Goal: Task Accomplishment & Management: Complete application form

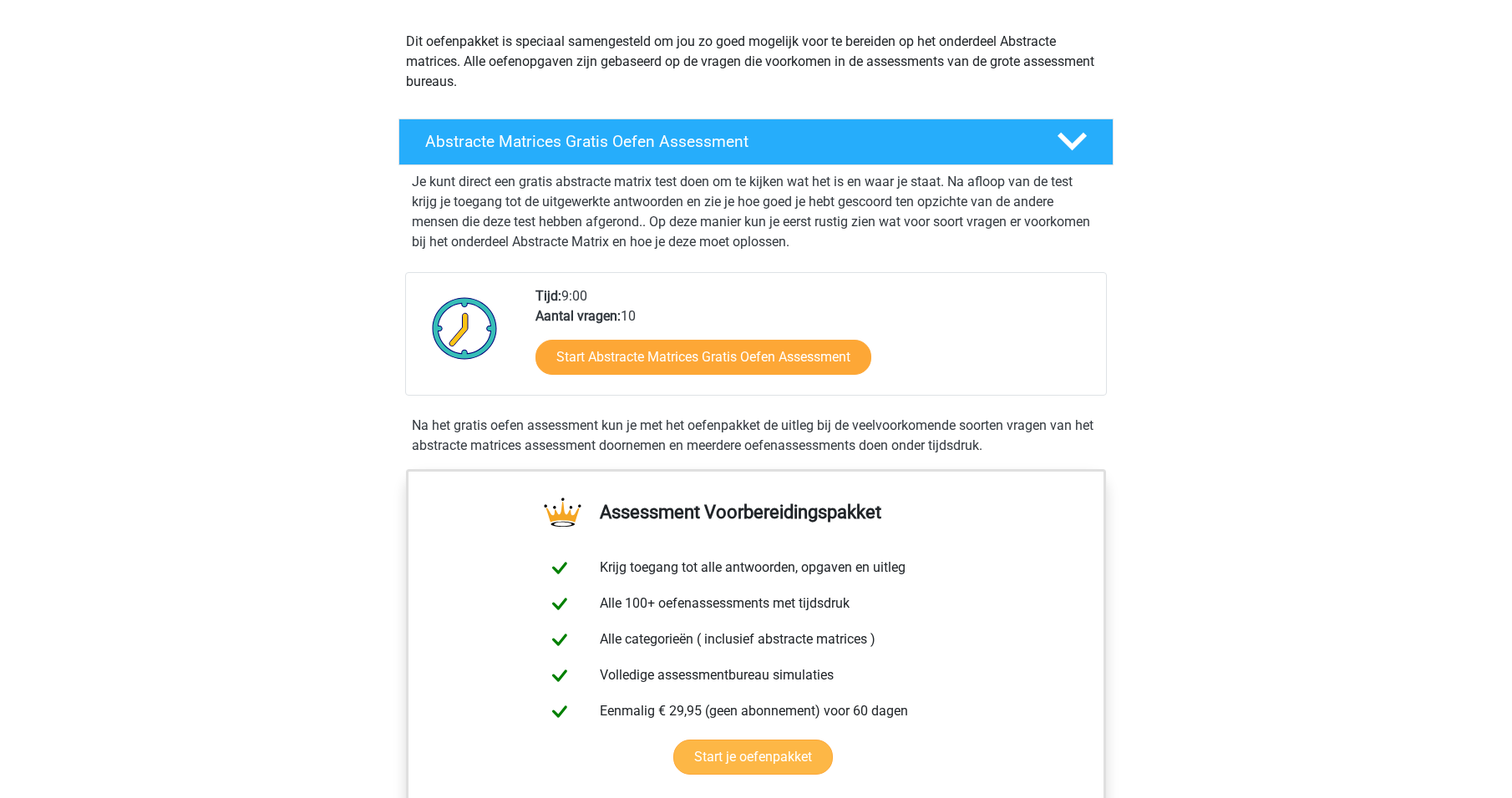
scroll to position [177, 0]
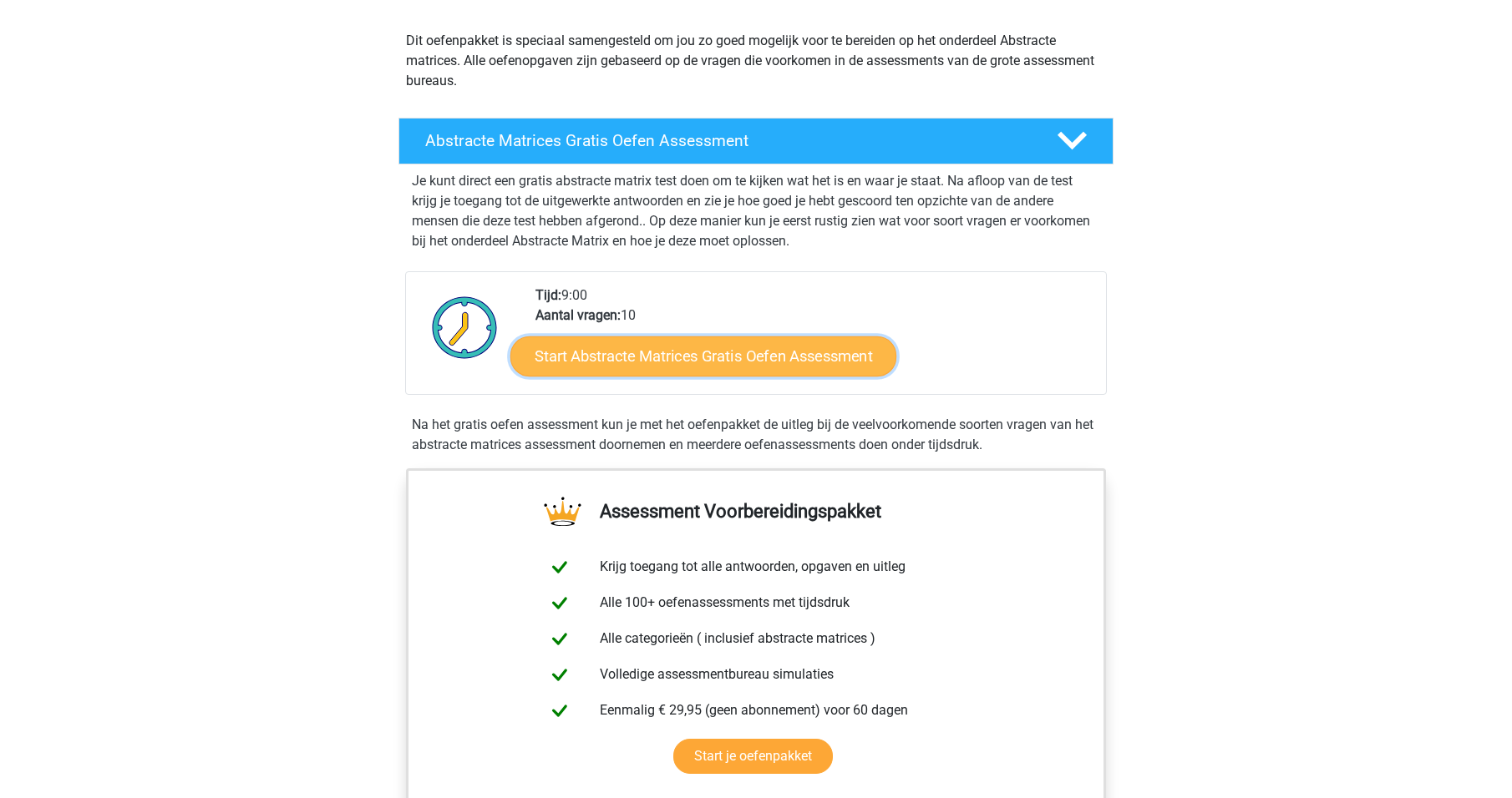
click at [774, 349] on link "Start Abstracte Matrices Gratis Oefen Assessment" at bounding box center [703, 356] width 386 height 41
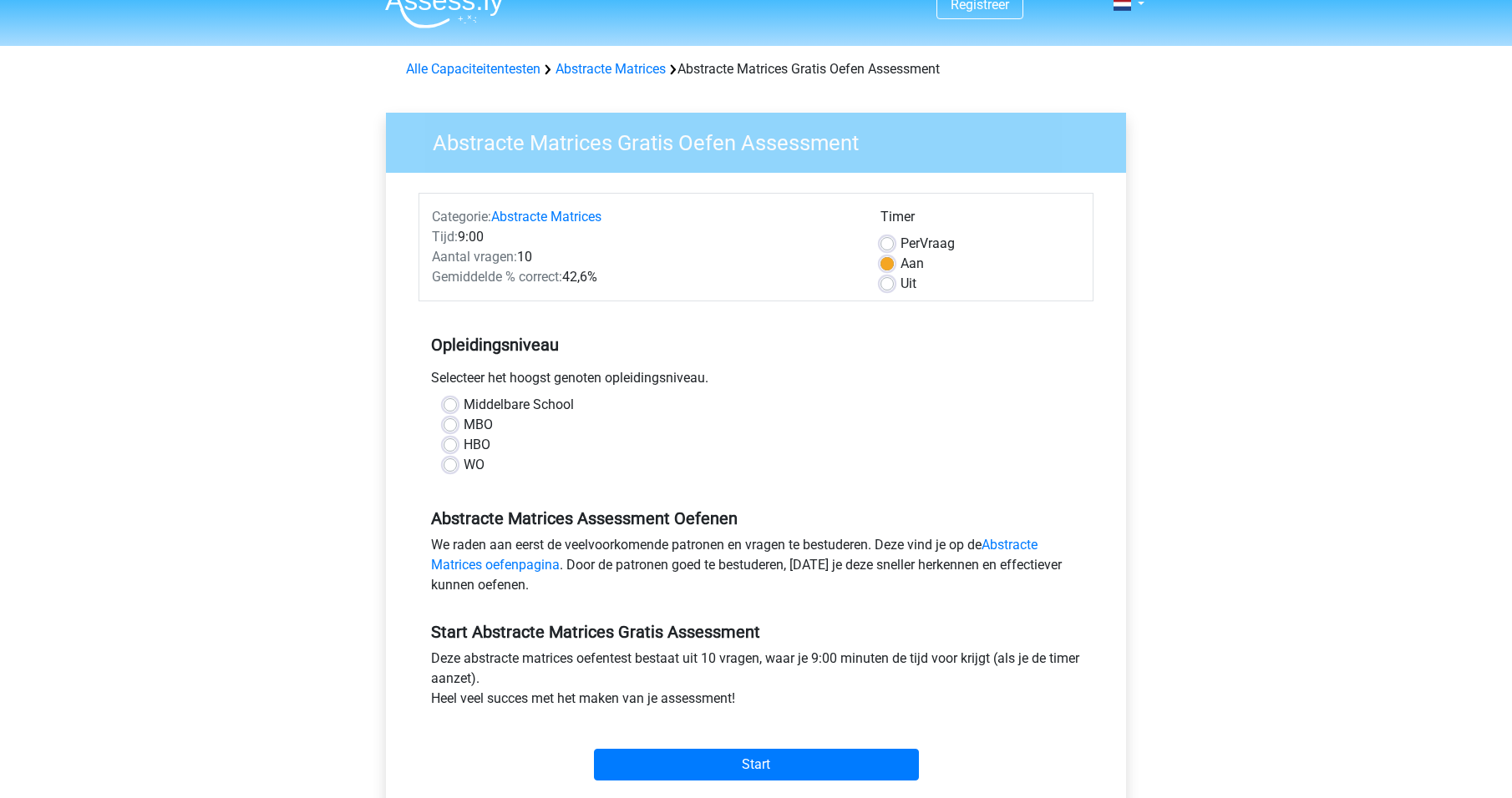
scroll to position [25, 0]
click at [442, 466] on div "Middelbare School MBO HBO WO" at bounding box center [755, 434] width 650 height 80
click at [464, 458] on label "WO" at bounding box center [474, 464] width 21 height 20
click at [446, 458] on input "WO" at bounding box center [450, 462] width 14 height 17
radio input "true"
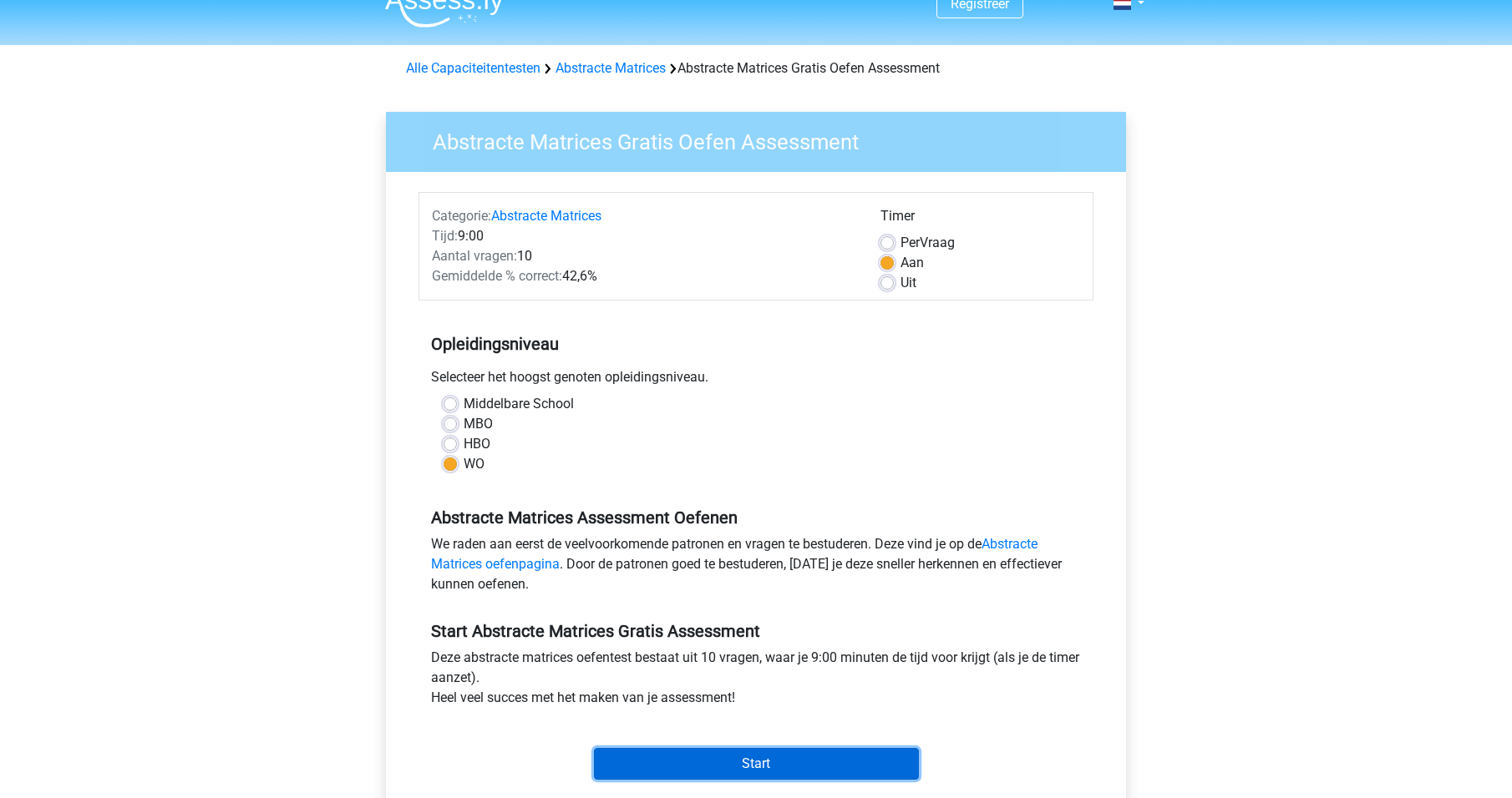
click at [778, 757] on input "Start" at bounding box center [756, 764] width 325 height 32
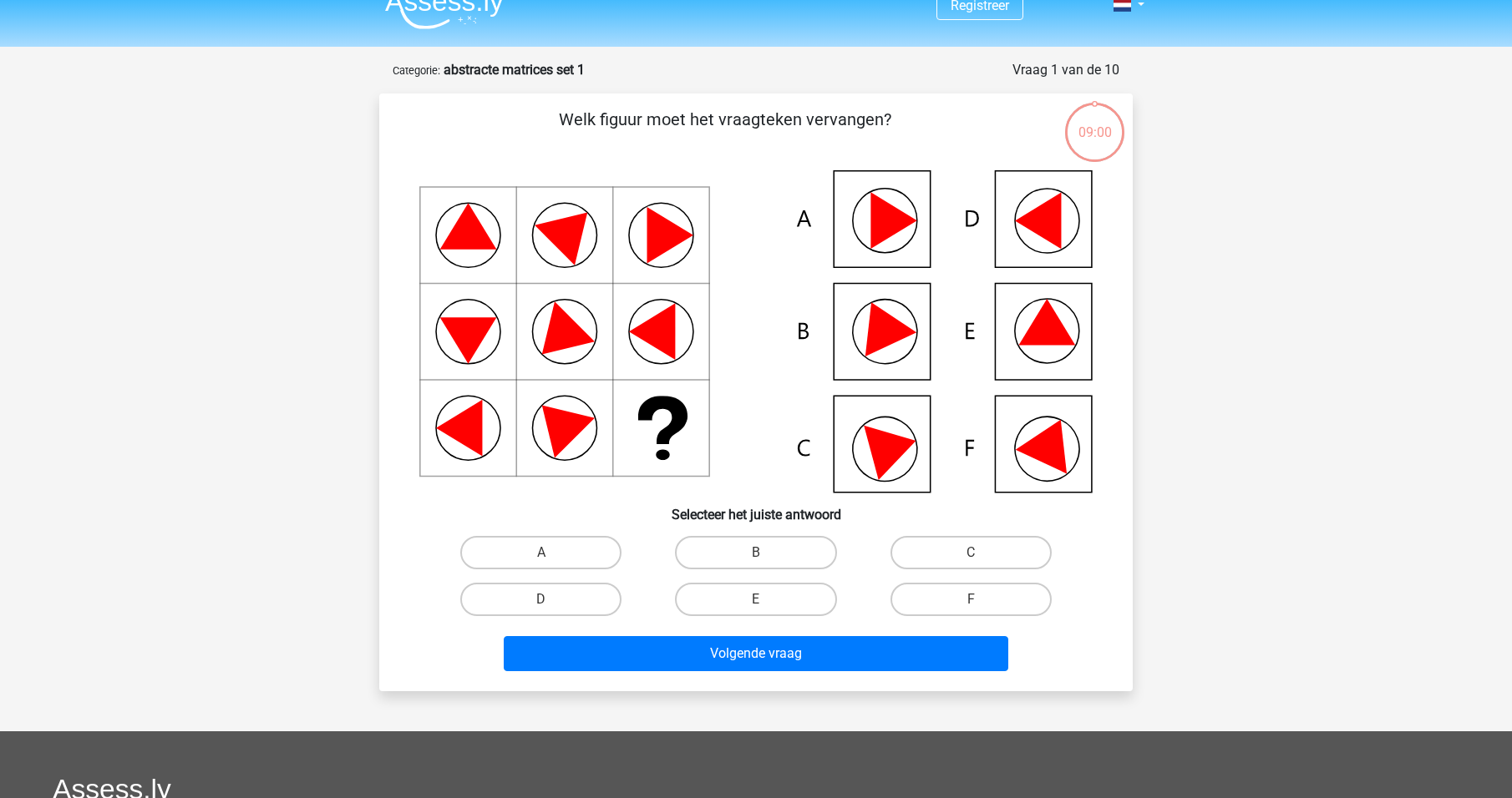
scroll to position [24, 0]
click at [755, 618] on div "E" at bounding box center [755, 599] width 214 height 47
click at [753, 604] on label "E" at bounding box center [755, 598] width 161 height 33
click at [756, 604] on input "E" at bounding box center [761, 604] width 11 height 11
radio input "true"
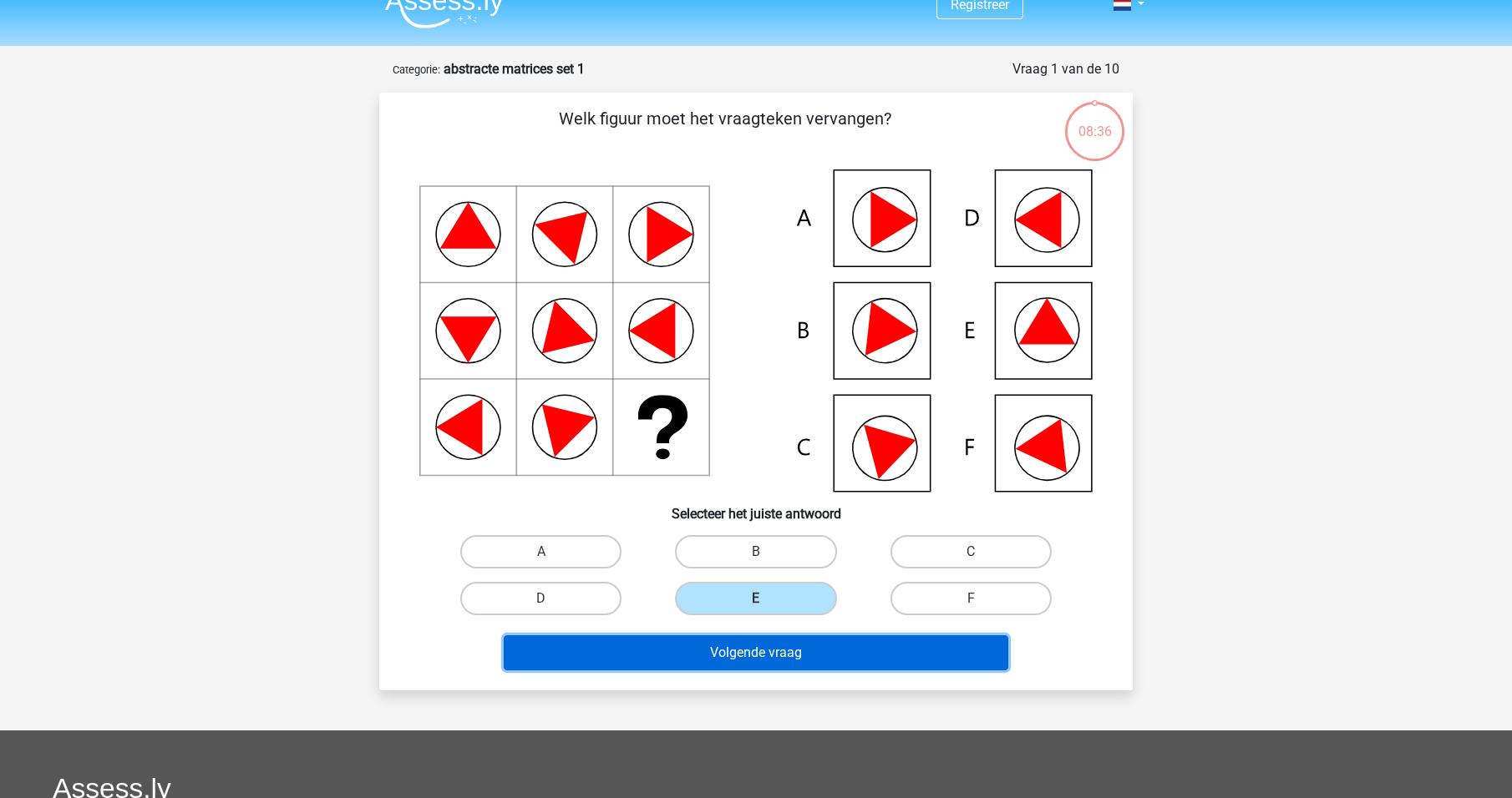
click at [812, 658] on button "Volgende vraag" at bounding box center [756, 653] width 506 height 35
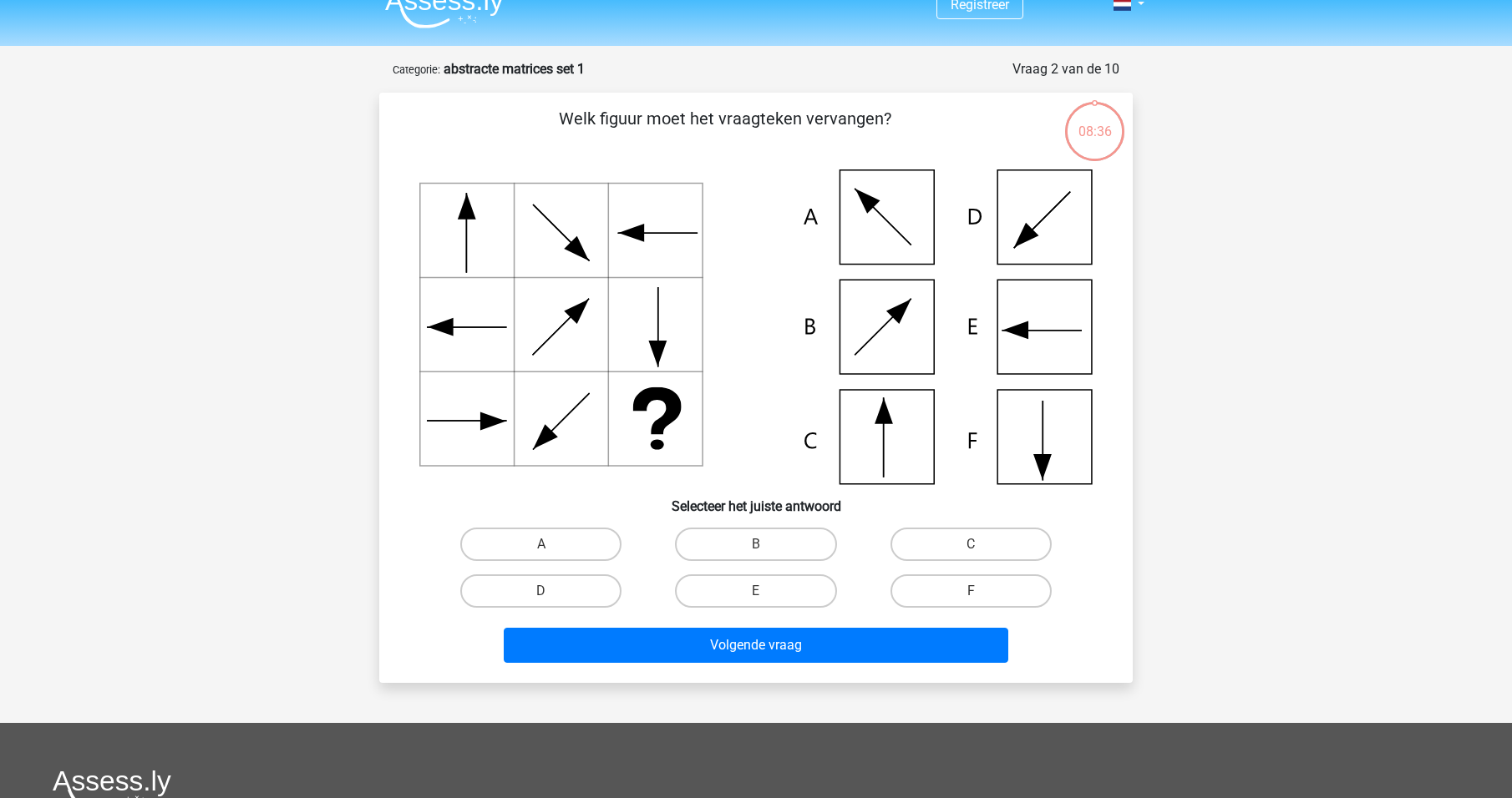
scroll to position [84, 0]
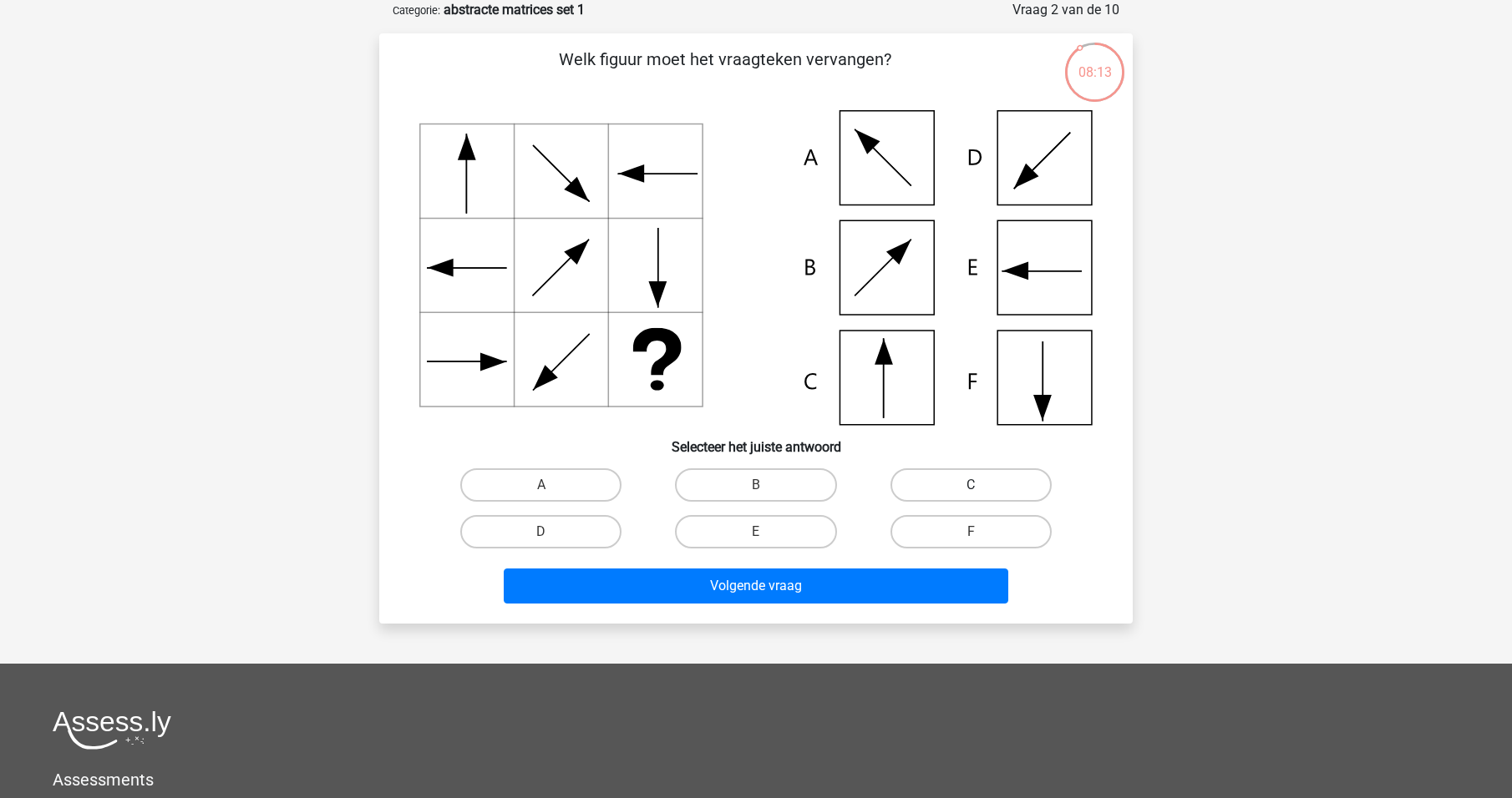
click at [945, 476] on label "C" at bounding box center [970, 485] width 161 height 33
click at [970, 485] on input "C" at bounding box center [976, 491] width 11 height 11
radio input "true"
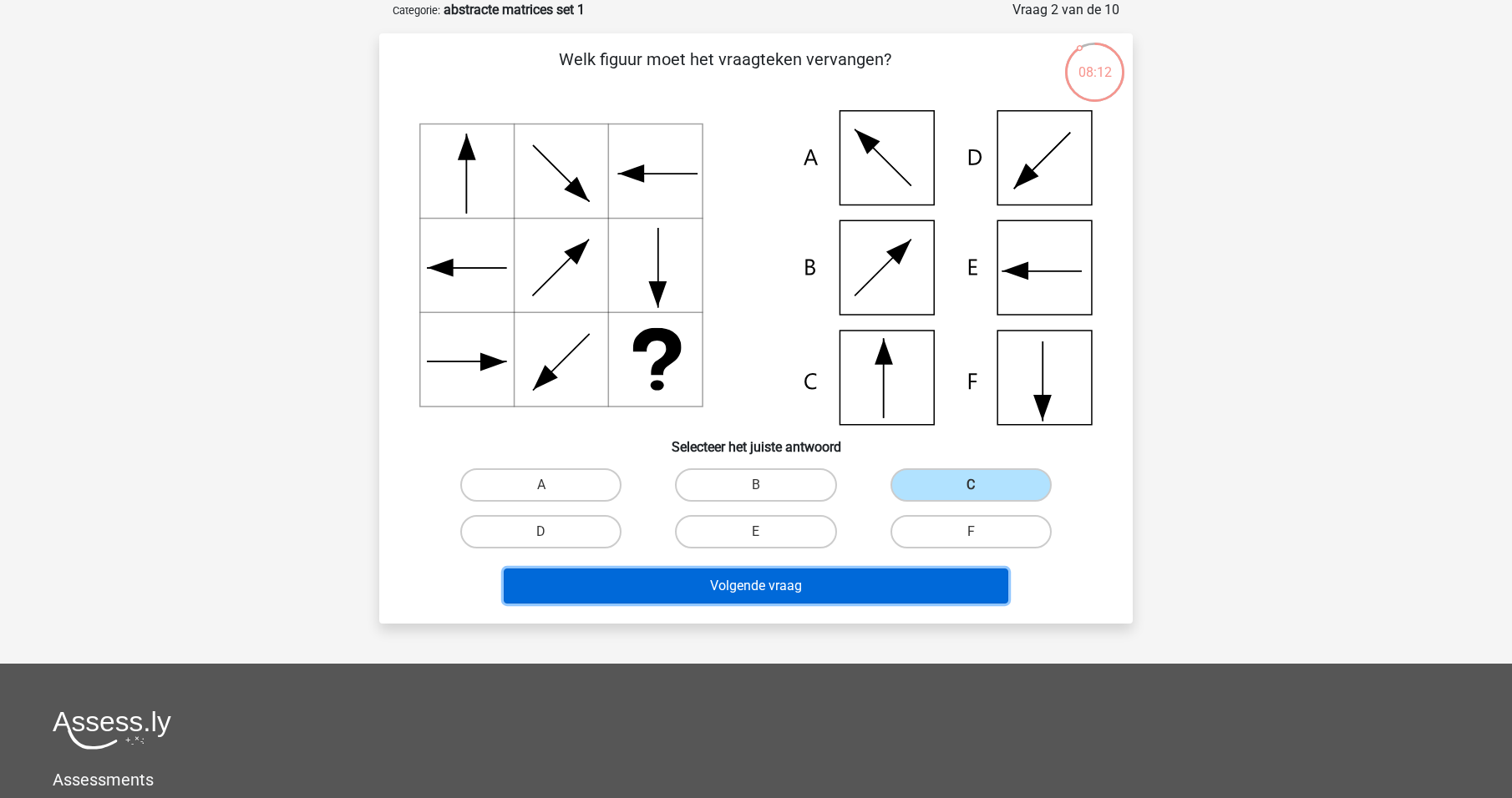
click at [792, 582] on button "Volgende vraag" at bounding box center [756, 585] width 506 height 35
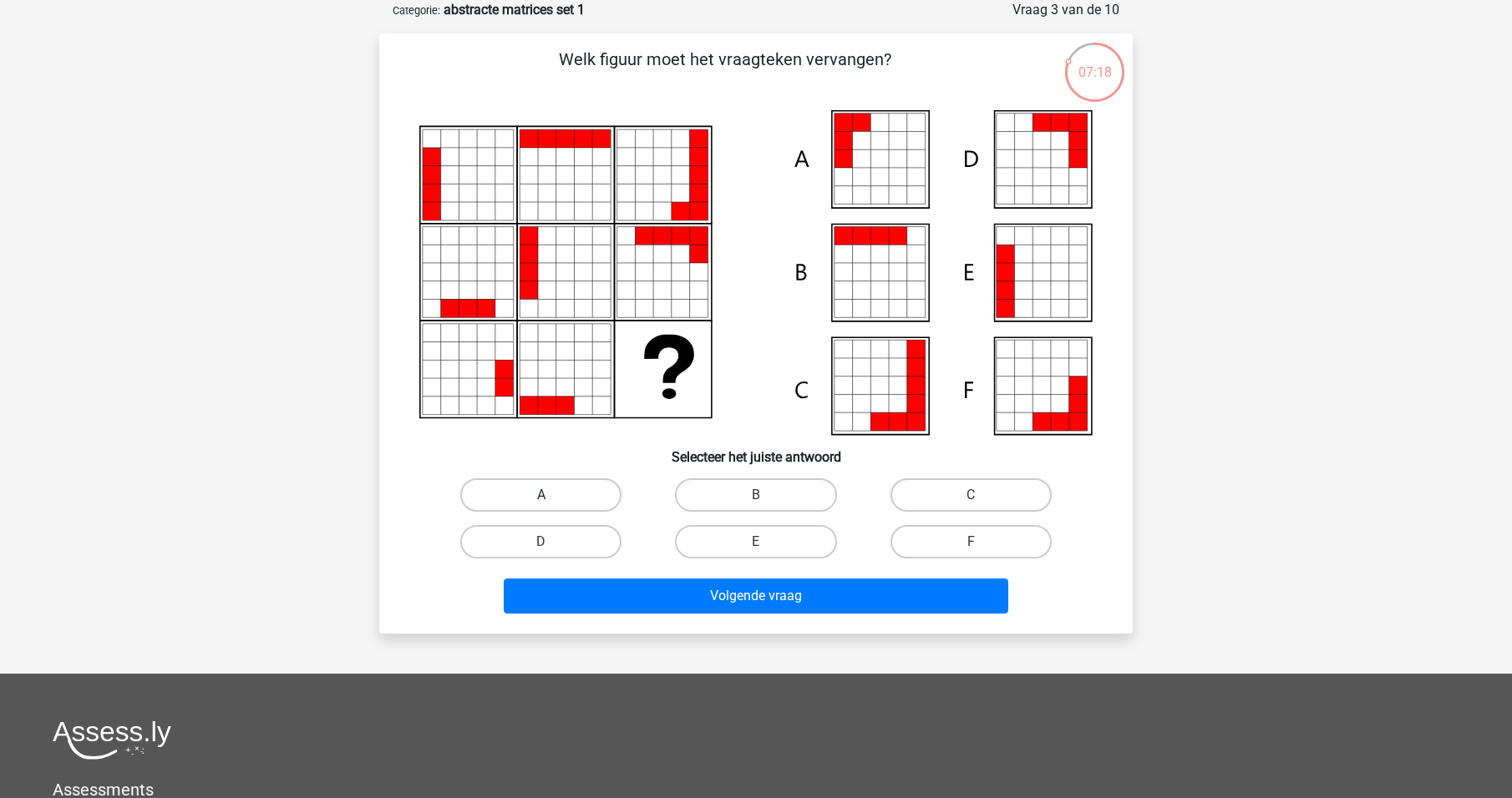
click at [552, 490] on label "A" at bounding box center [541, 494] width 161 height 33
click at [552, 495] on input "A" at bounding box center [547, 501] width 11 height 11
radio input "true"
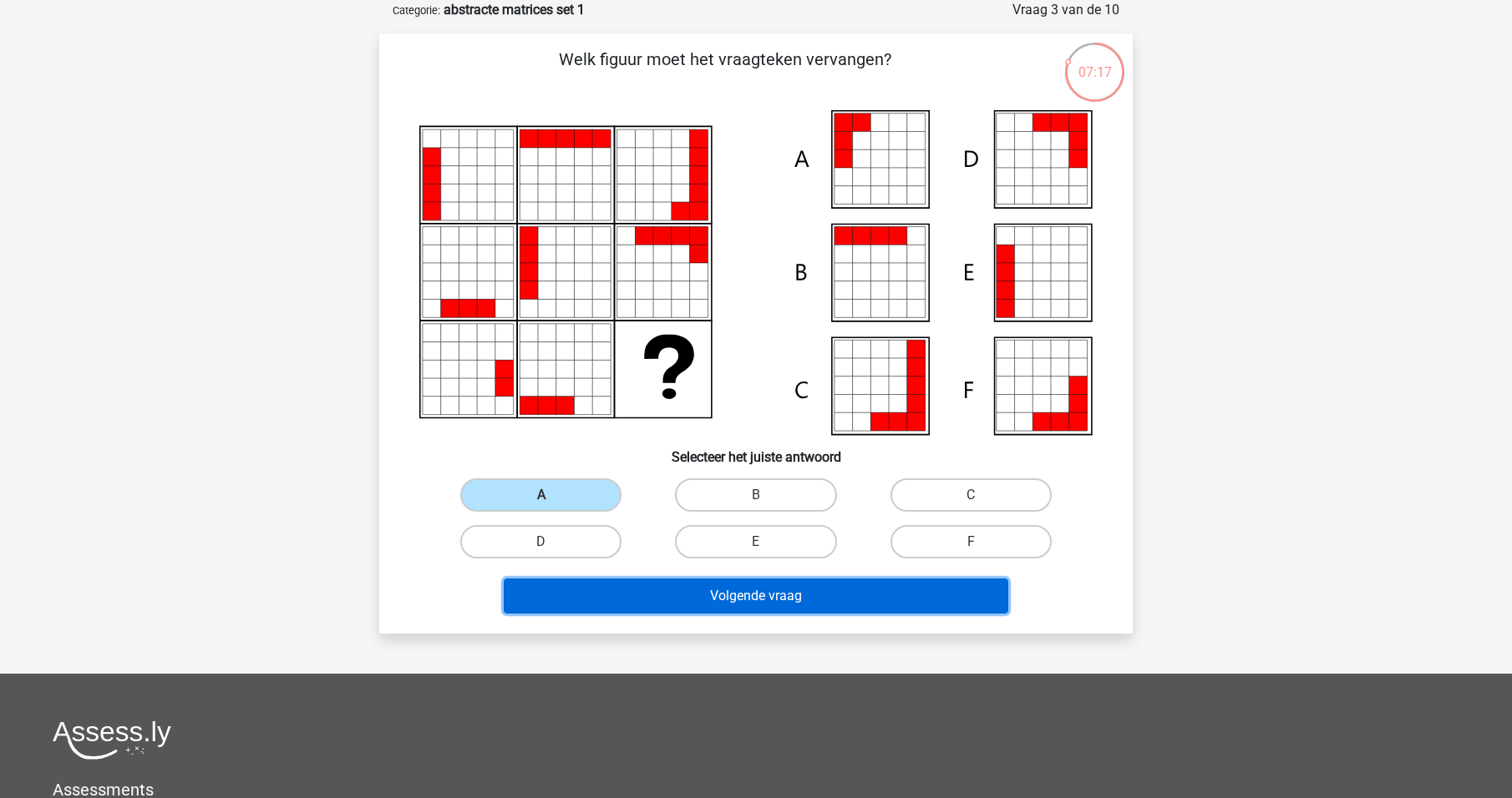
click at [636, 599] on button "Volgende vraag" at bounding box center [756, 595] width 506 height 35
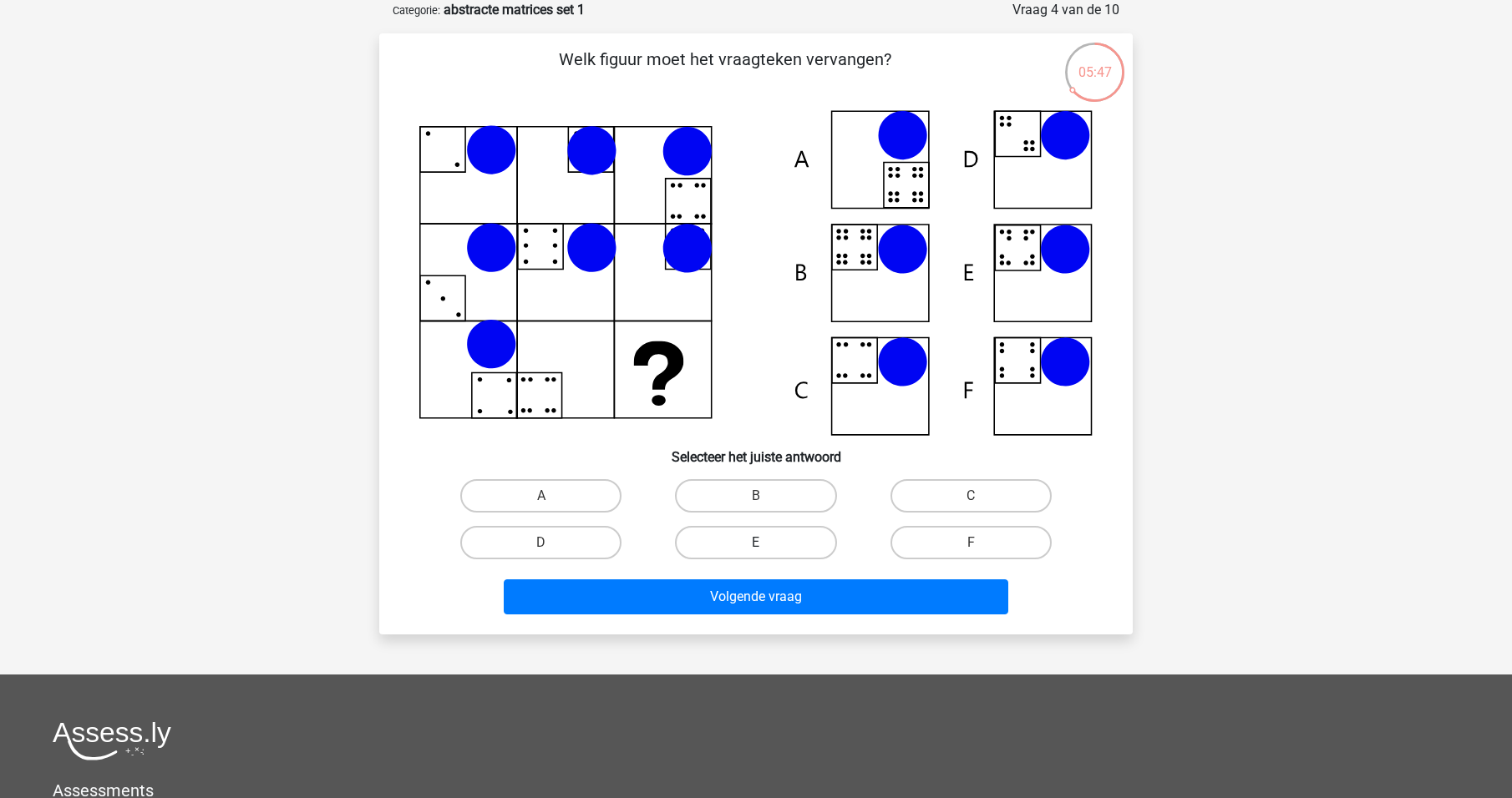
click at [779, 554] on label "E" at bounding box center [755, 542] width 161 height 33
click at [767, 554] on input "E" at bounding box center [761, 549] width 11 height 11
radio input "true"
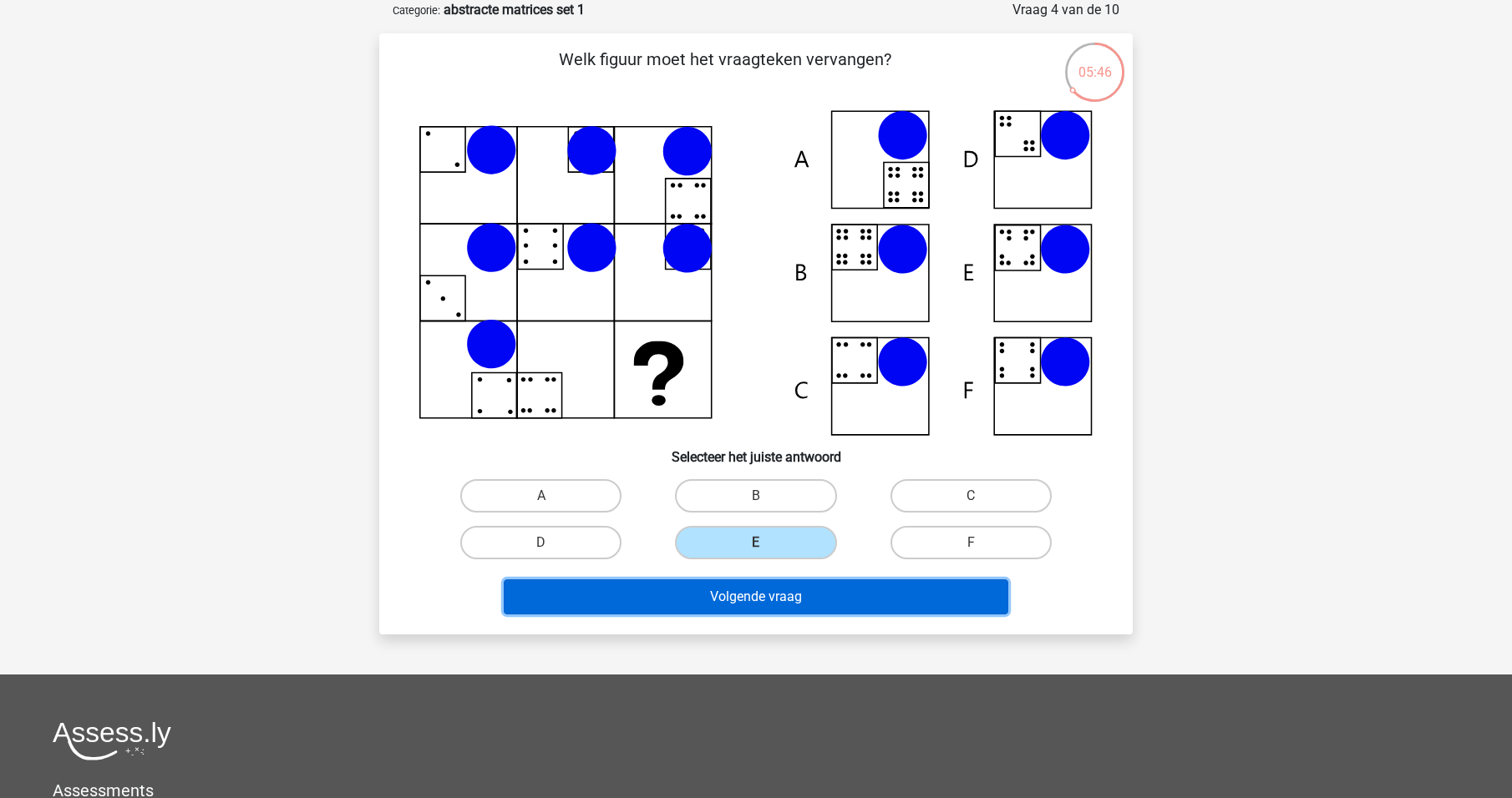
click at [775, 593] on button "Volgende vraag" at bounding box center [756, 596] width 506 height 35
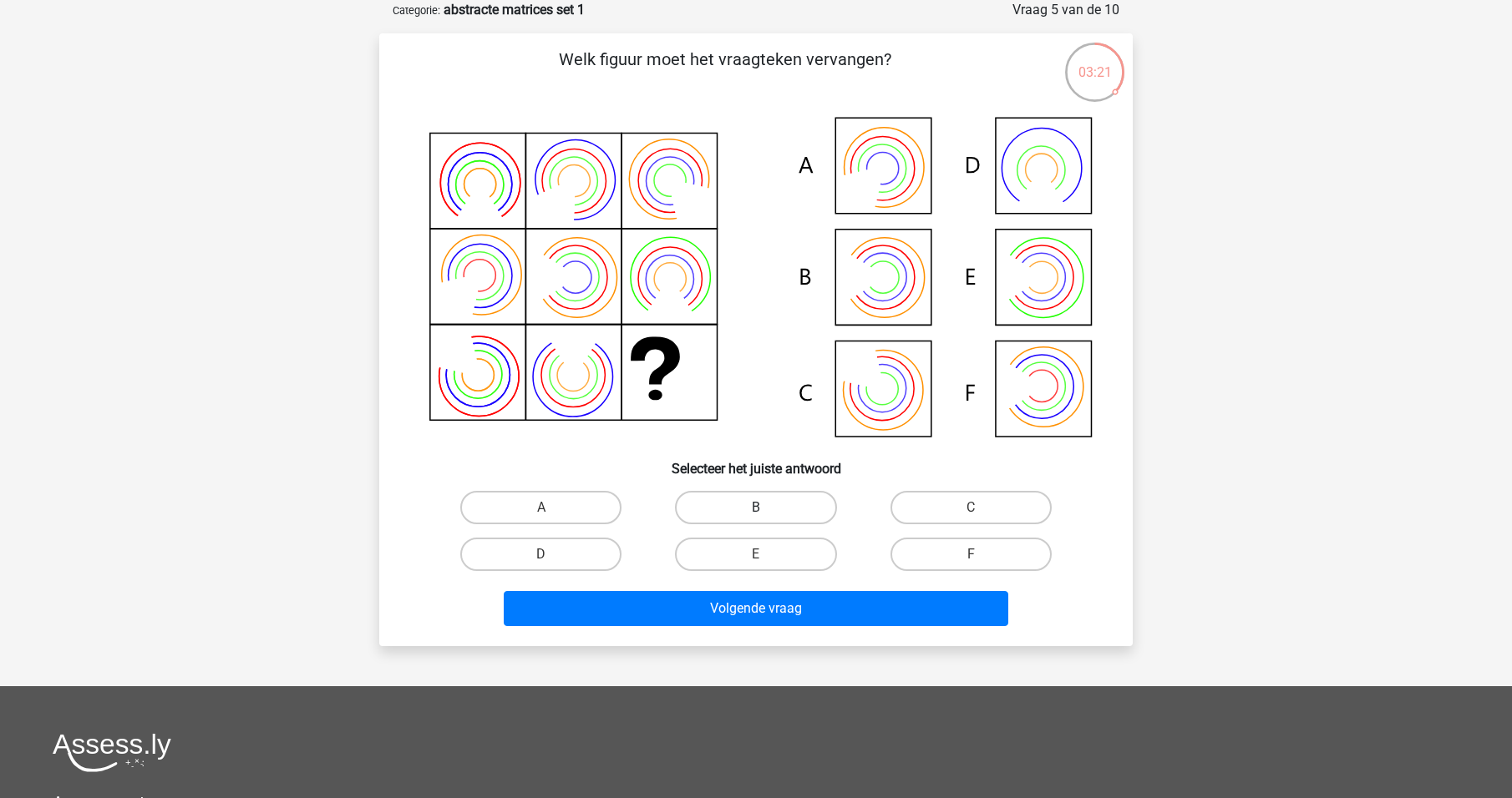
click at [782, 514] on label "B" at bounding box center [755, 507] width 161 height 33
click at [767, 514] on input "B" at bounding box center [761, 513] width 11 height 11
radio input "true"
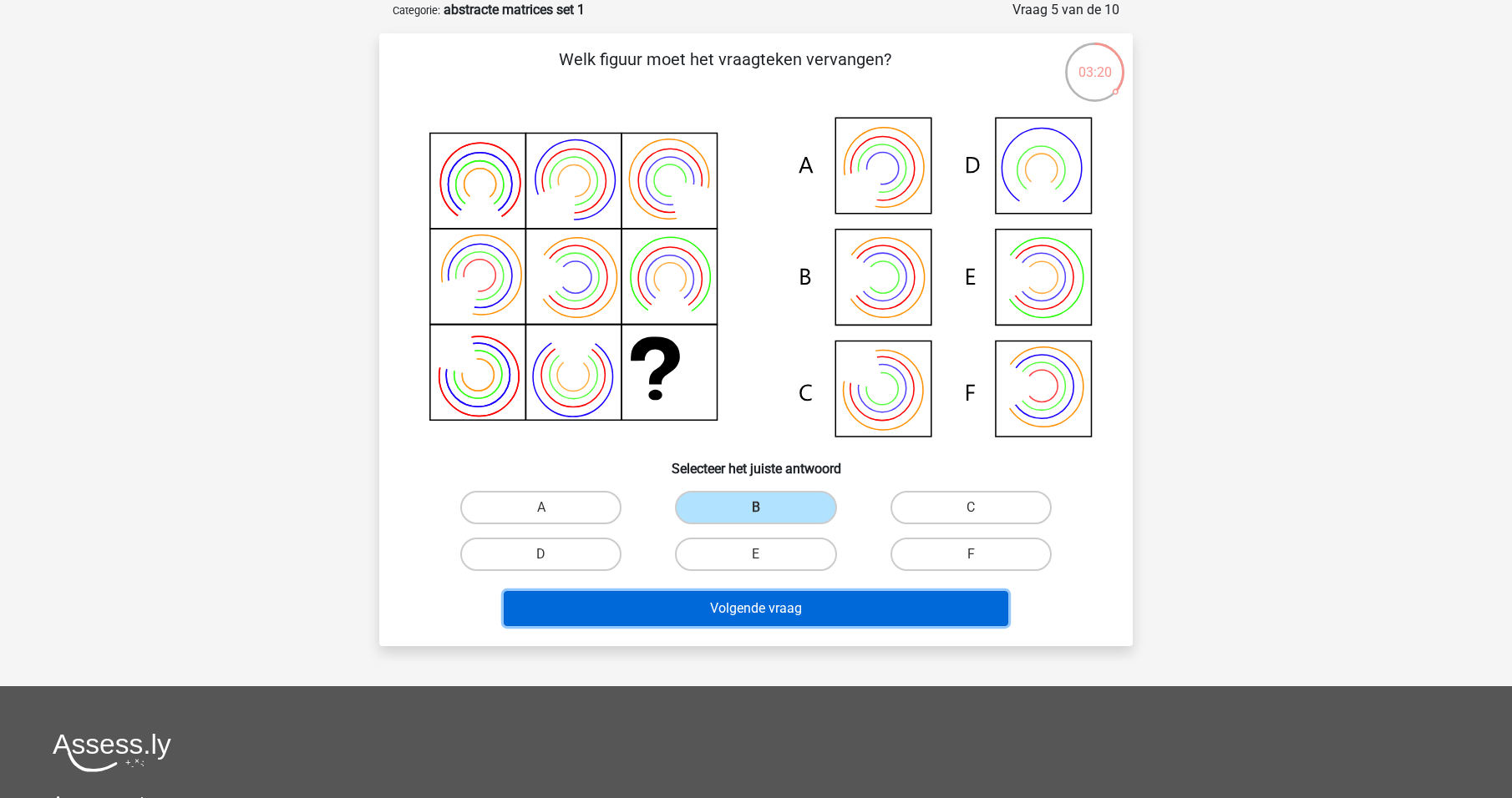
click at [802, 603] on button "Volgende vraag" at bounding box center [756, 608] width 506 height 35
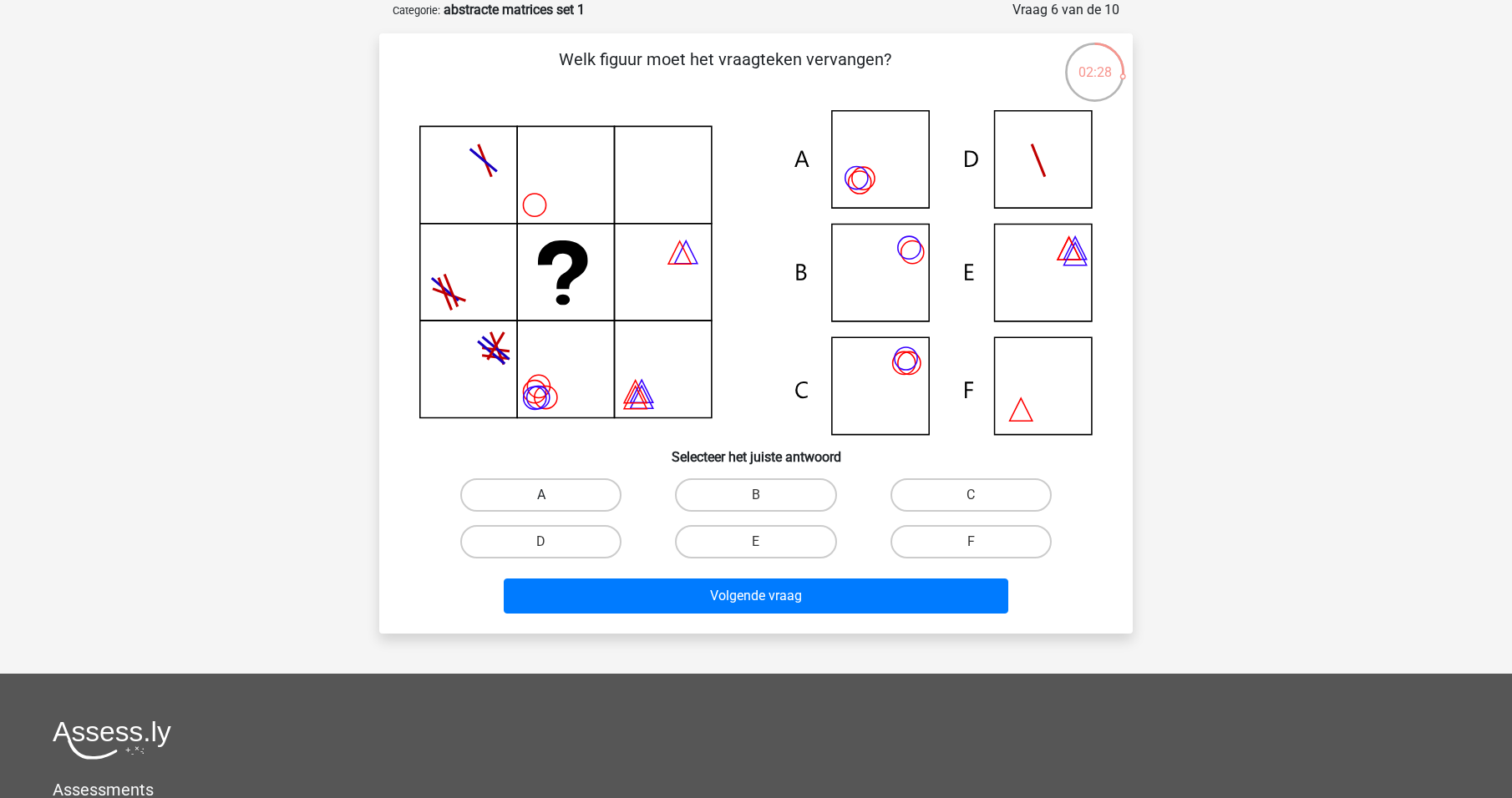
click at [514, 482] on label "A" at bounding box center [541, 494] width 161 height 33
click at [542, 495] on input "A" at bounding box center [547, 501] width 11 height 11
radio input "true"
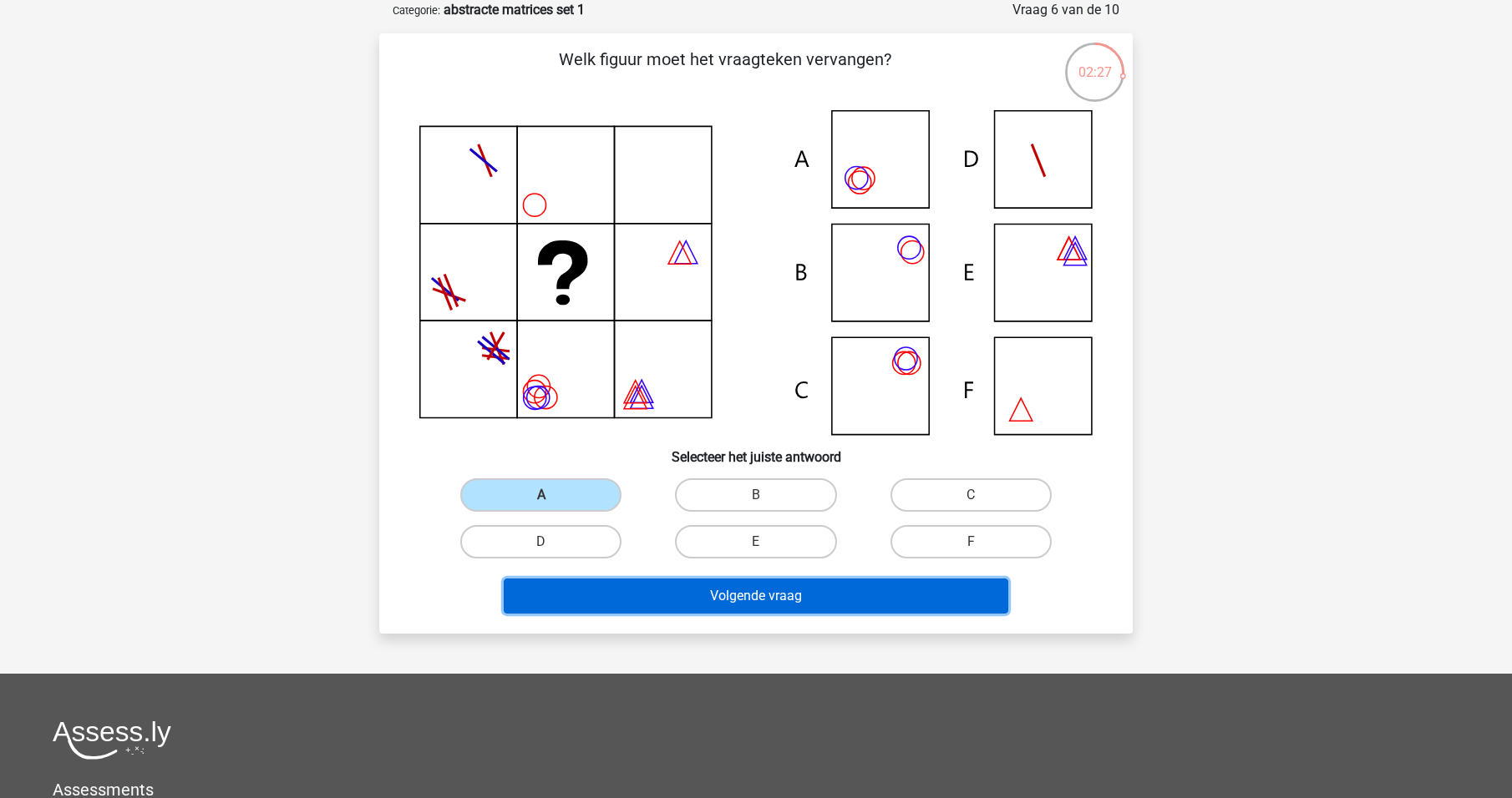
click at [654, 584] on button "Volgende vraag" at bounding box center [756, 595] width 506 height 35
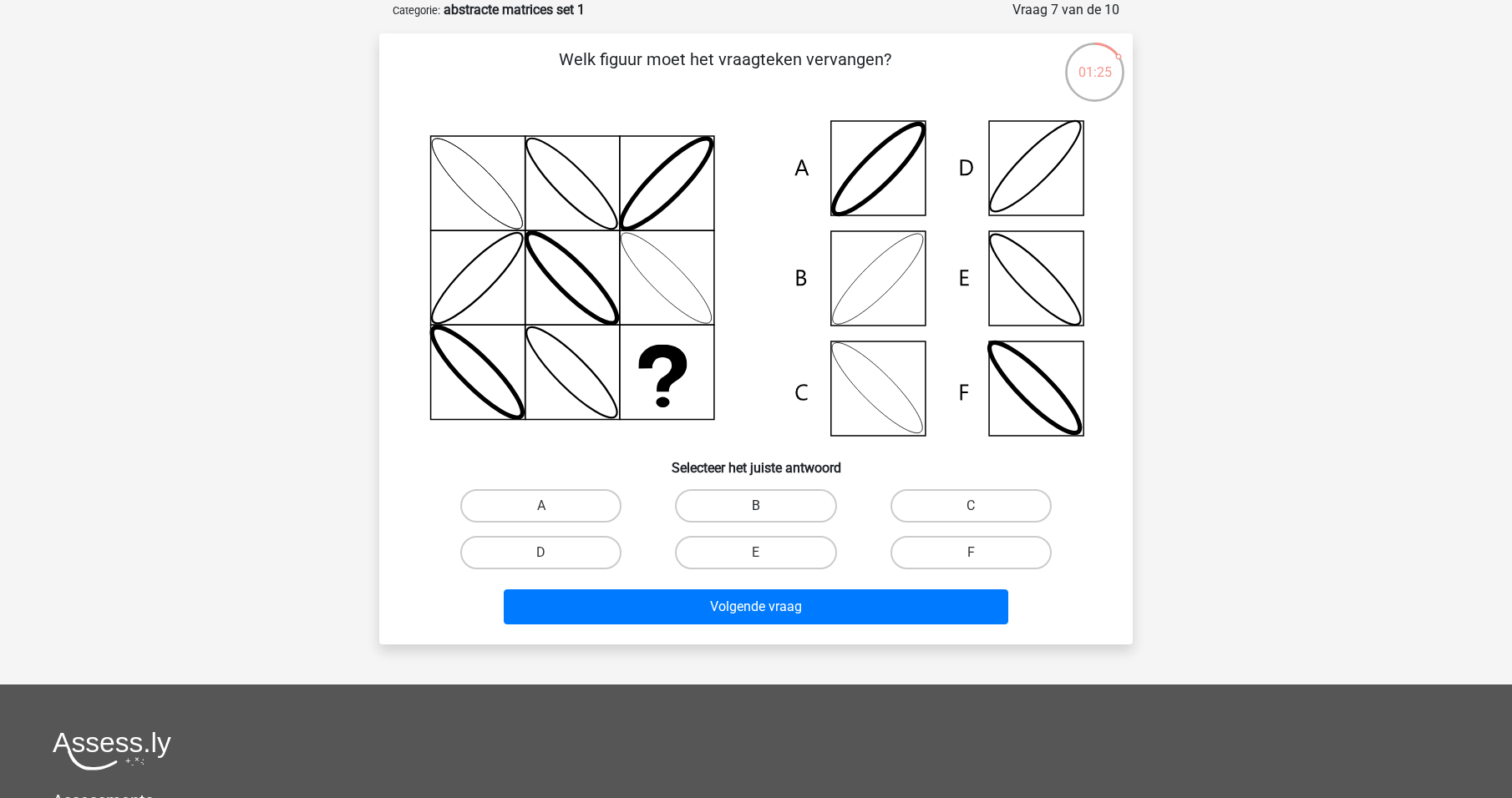
click at [729, 489] on label "B" at bounding box center [755, 505] width 161 height 33
click at [756, 506] on input "B" at bounding box center [761, 512] width 11 height 11
radio input "true"
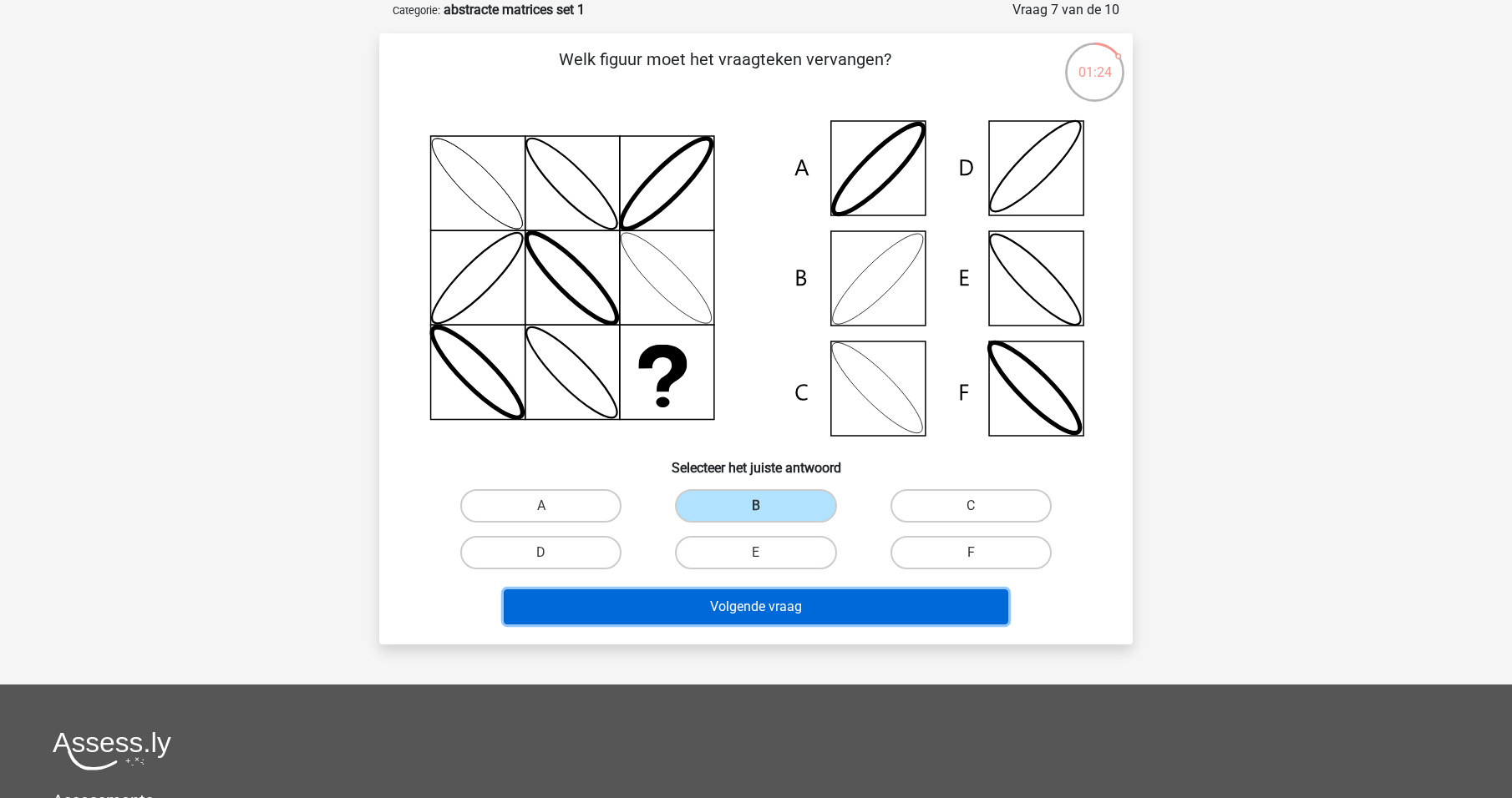
click at [769, 601] on button "Volgende vraag" at bounding box center [756, 607] width 506 height 35
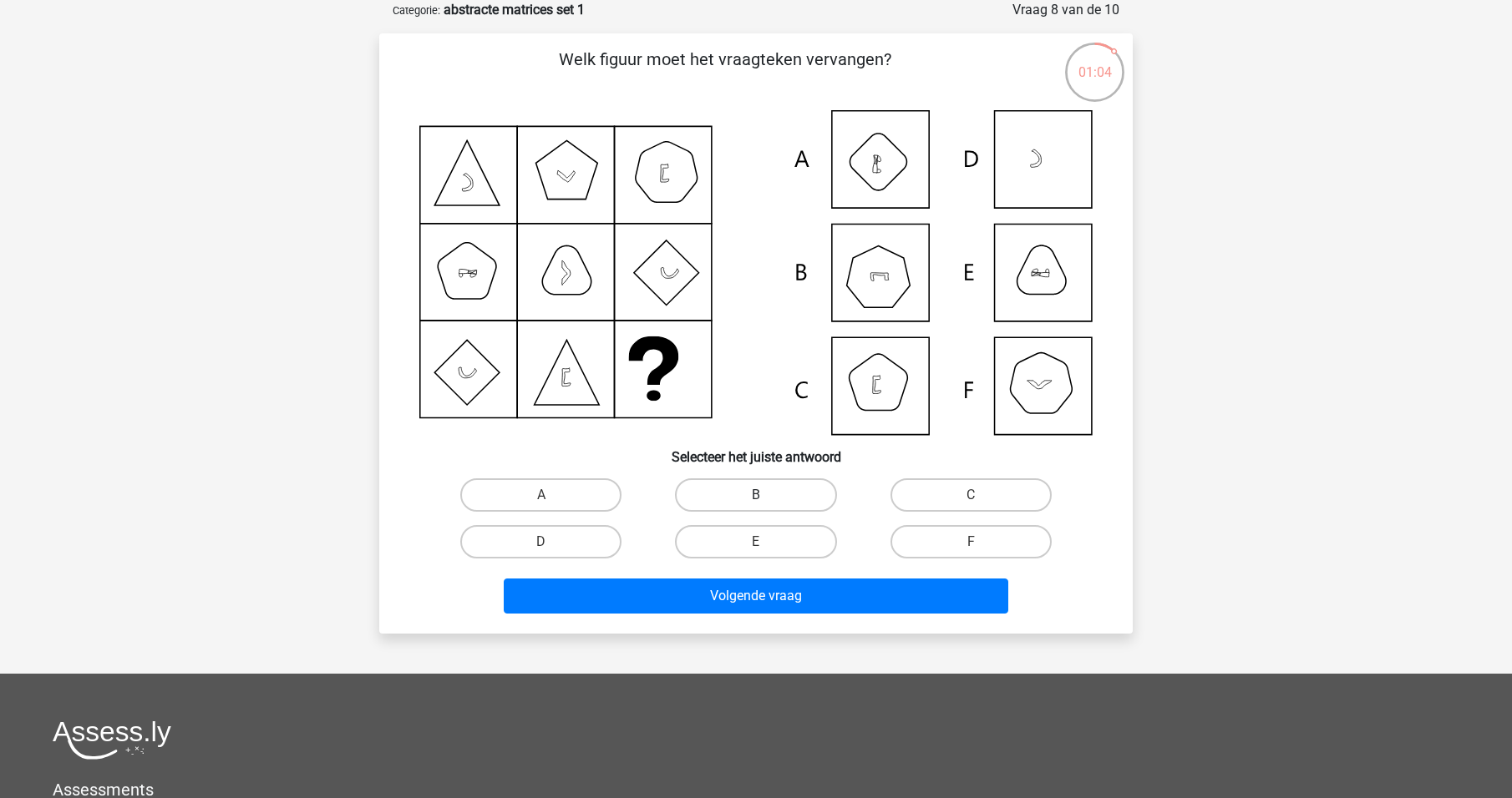
click at [764, 493] on label "B" at bounding box center [755, 494] width 161 height 33
click at [764, 495] on input "B" at bounding box center [761, 501] width 11 height 11
radio input "true"
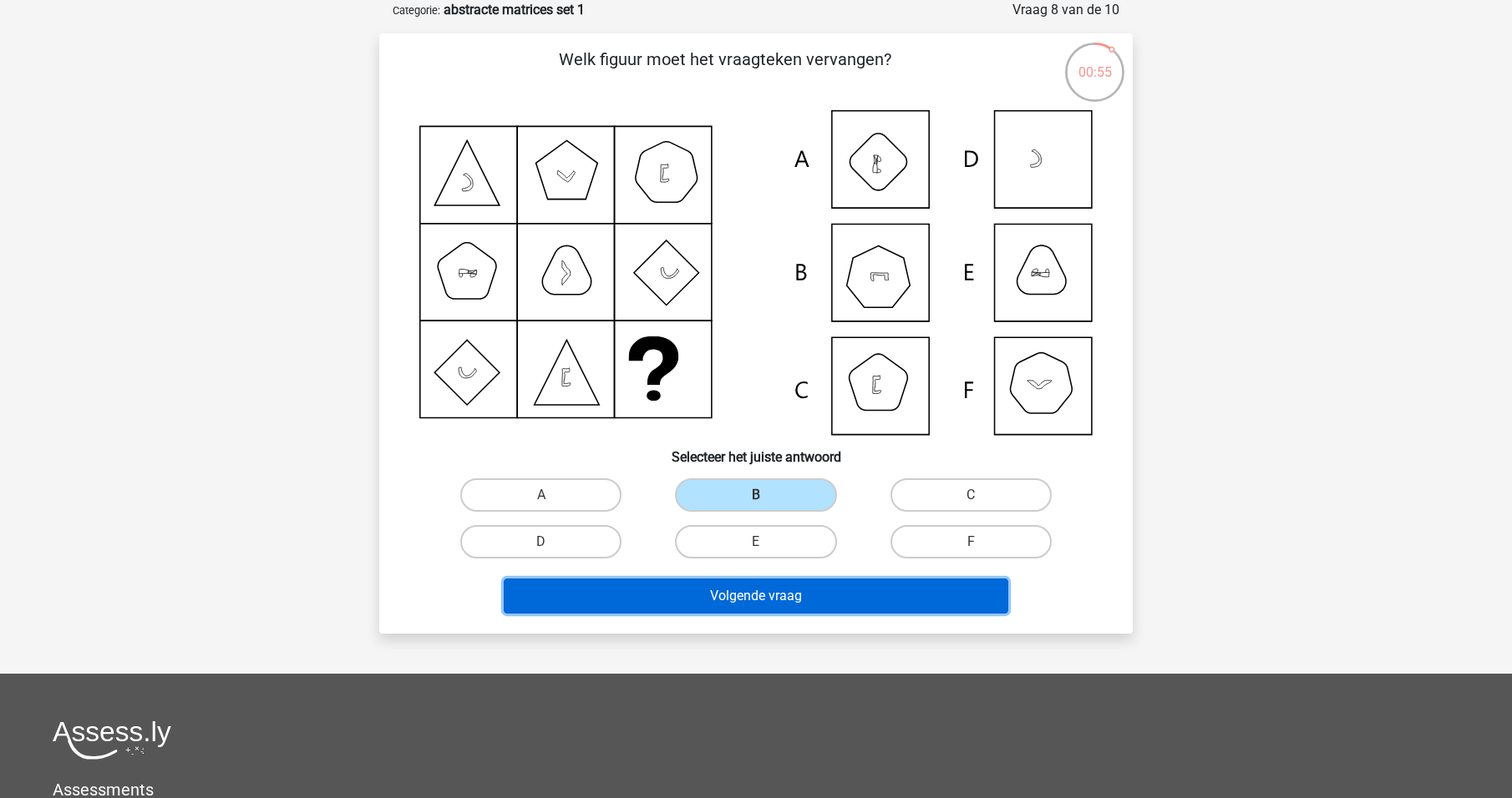
click at [757, 592] on button "Volgende vraag" at bounding box center [756, 595] width 506 height 35
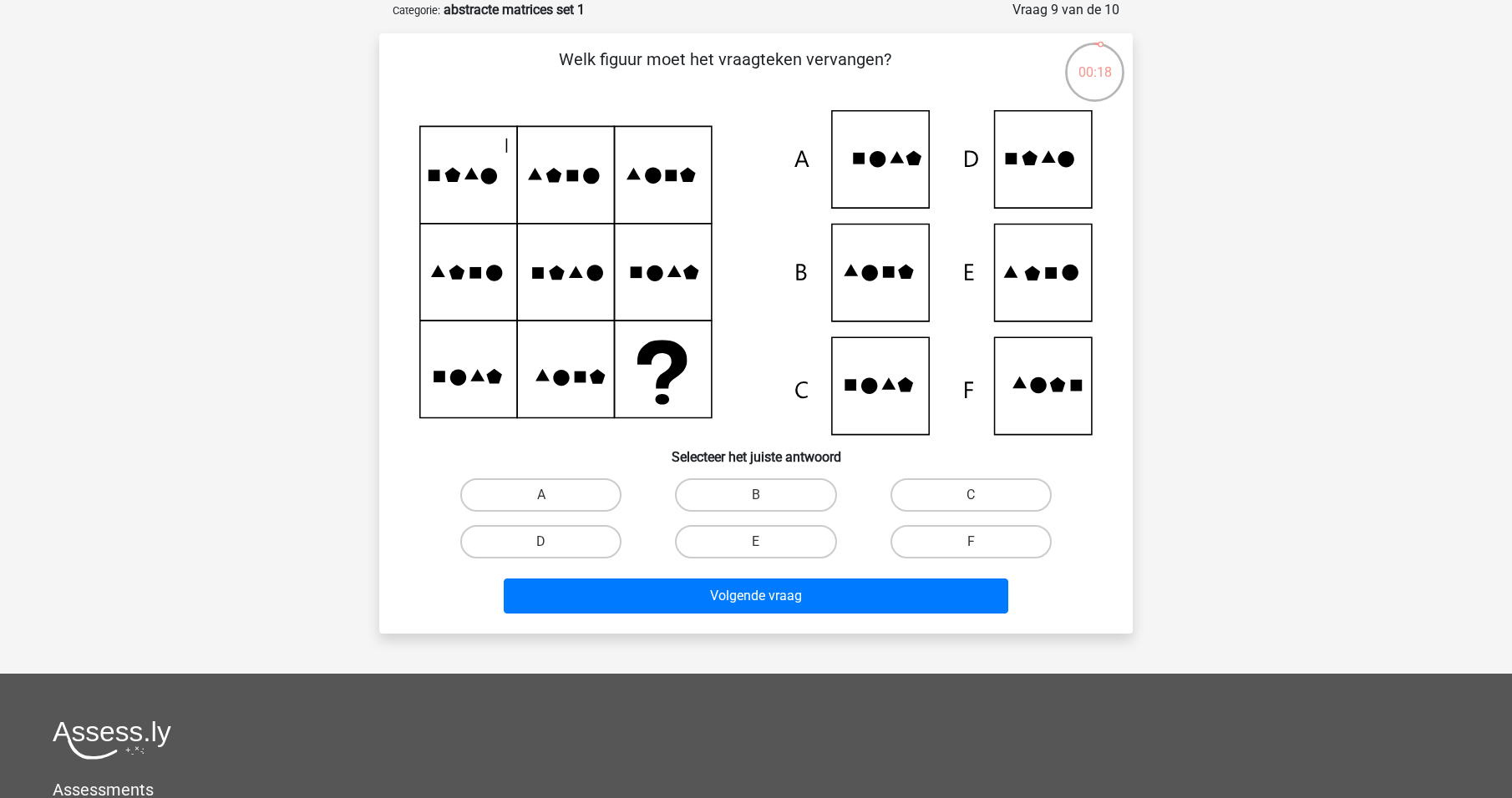
click at [763, 544] on input "E" at bounding box center [761, 548] width 11 height 11
radio input "true"
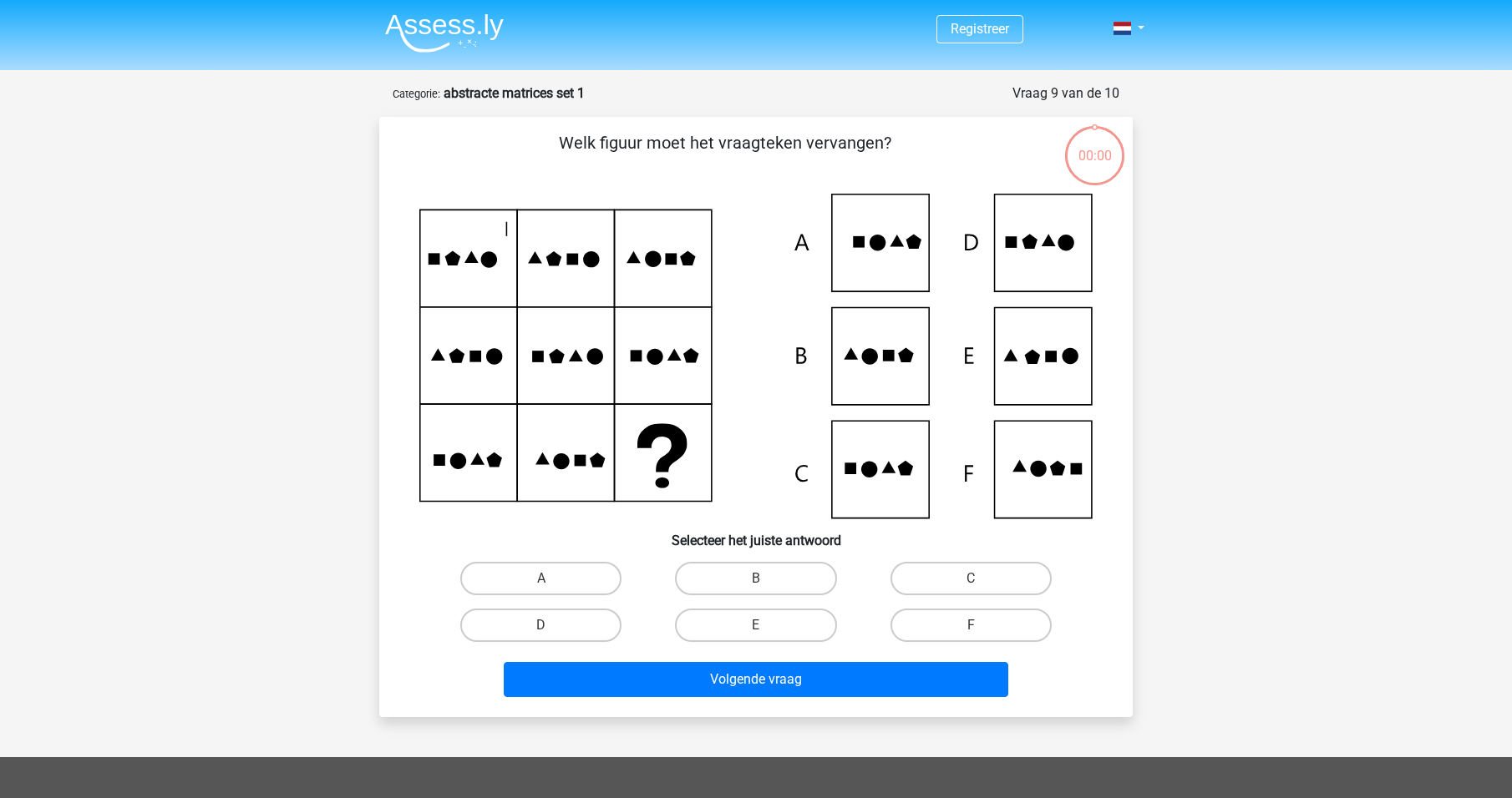
scroll to position [84, 0]
